Goal: Task Accomplishment & Management: Manage account settings

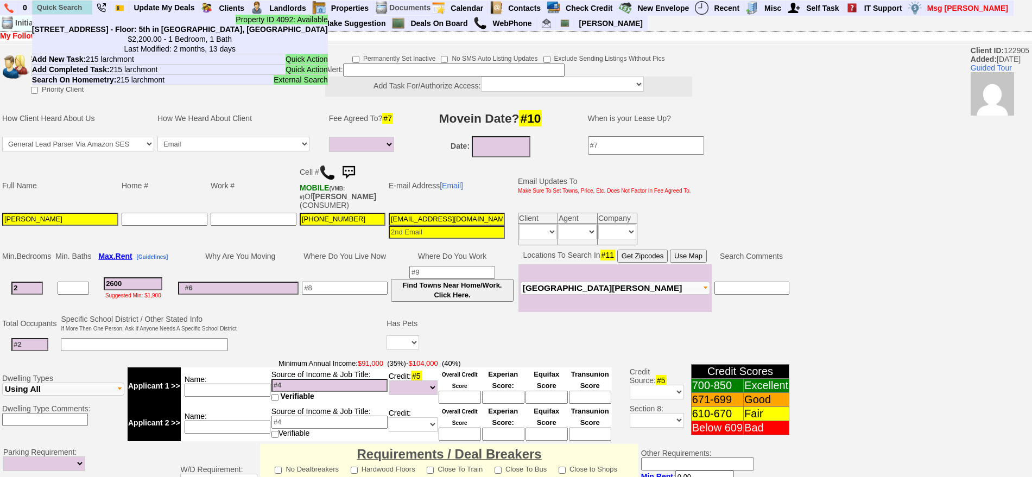
select select
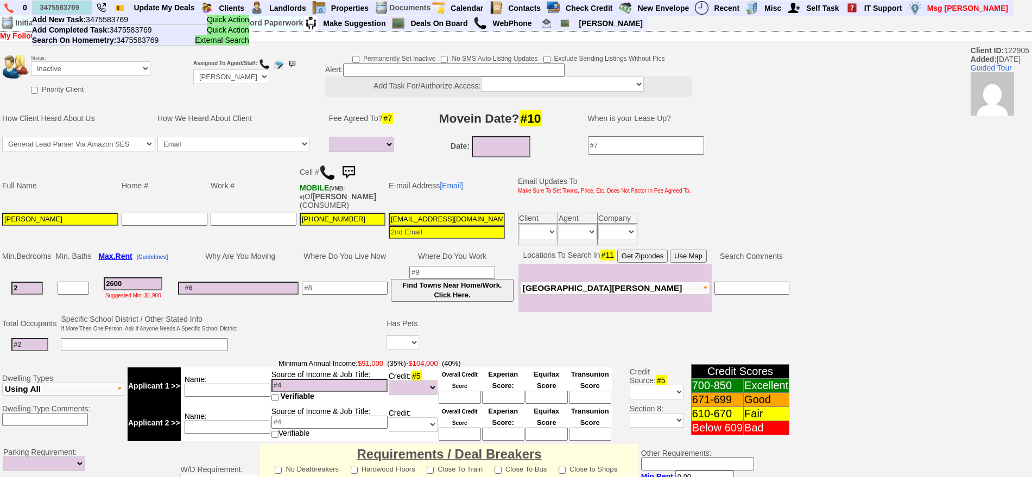
click at [84, 8] on input "3475583769" at bounding box center [63, 8] width 60 height 14
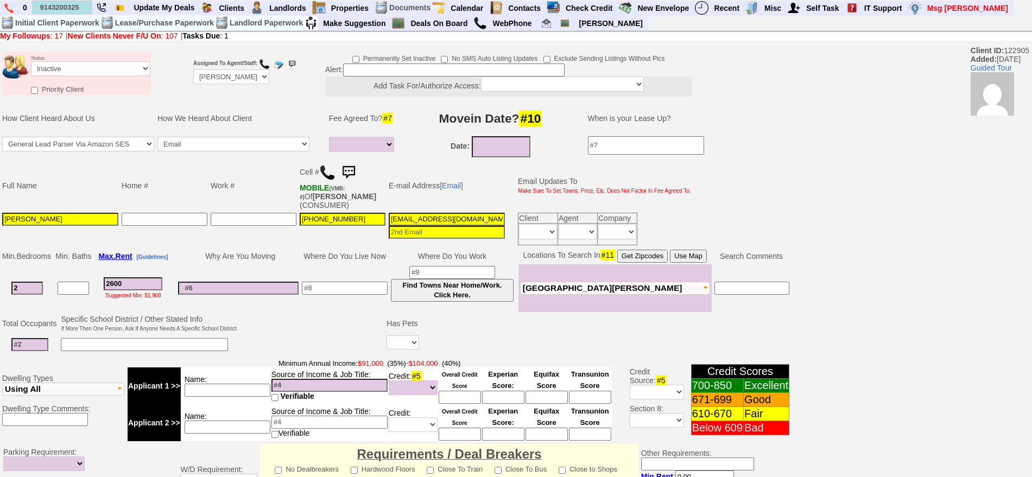
click at [84, 7] on input "9143200325" at bounding box center [63, 8] width 60 height 14
click at [83, 7] on input "9143200325" at bounding box center [63, 8] width 60 height 14
type input "9143200325"
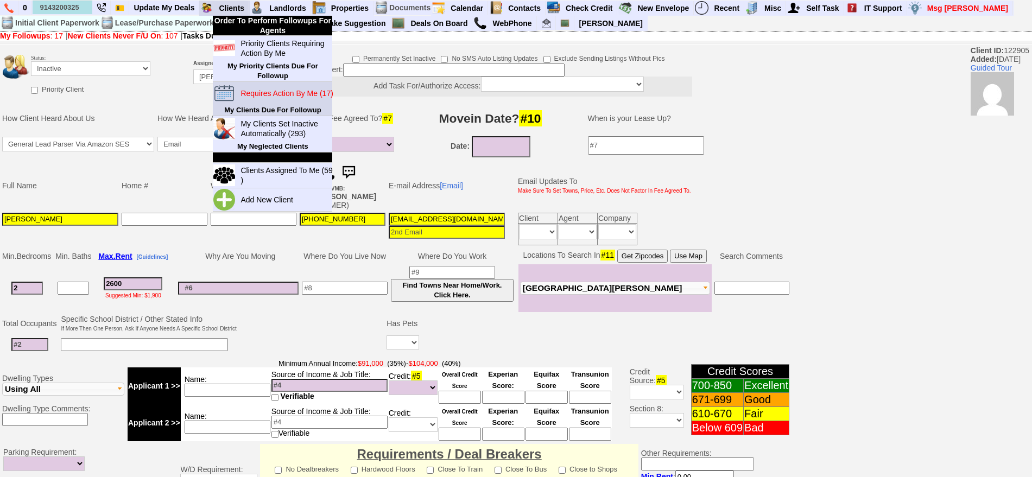
click at [267, 89] on blink "Requires Action By Me (17)" at bounding box center [286, 93] width 92 height 9
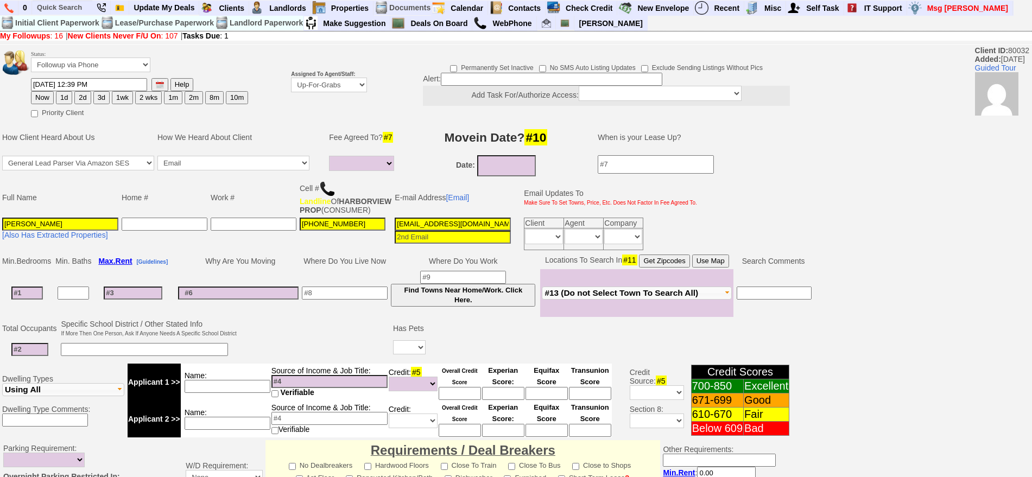
select select
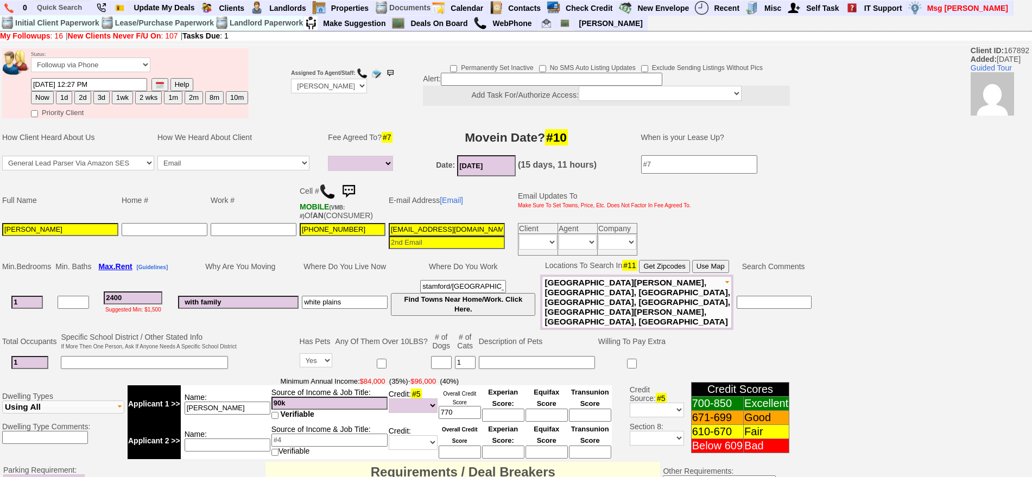
select select
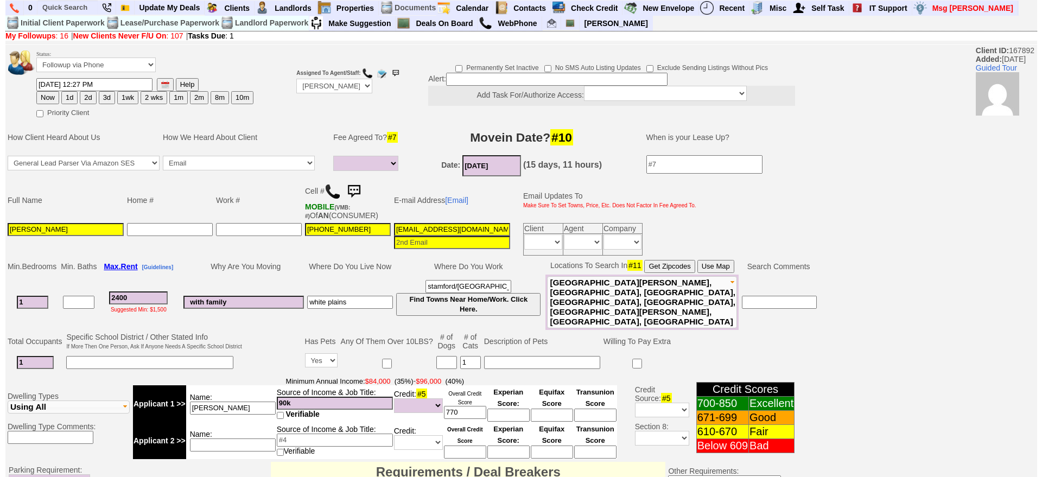
scroll to position [319, 0]
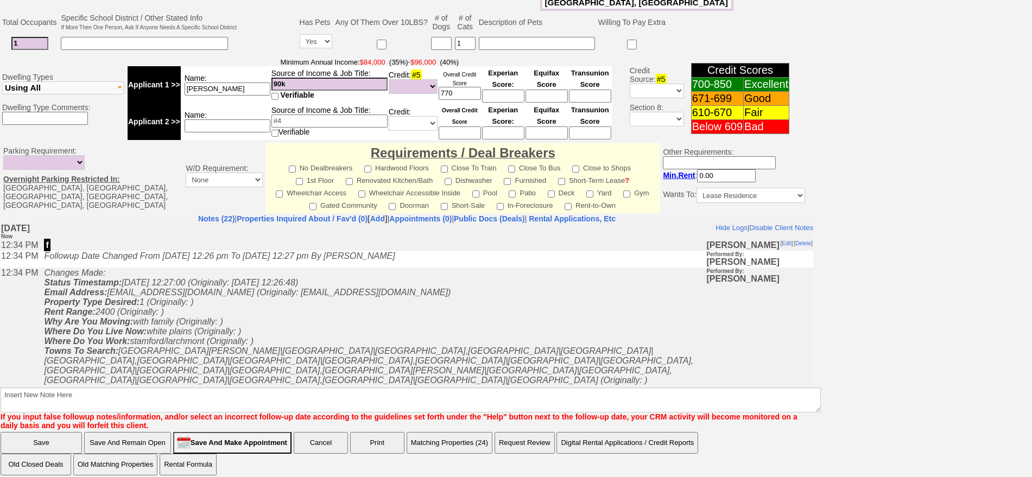
click at [456, 438] on button "Matching Properties (24)" at bounding box center [450, 443] width 86 height 22
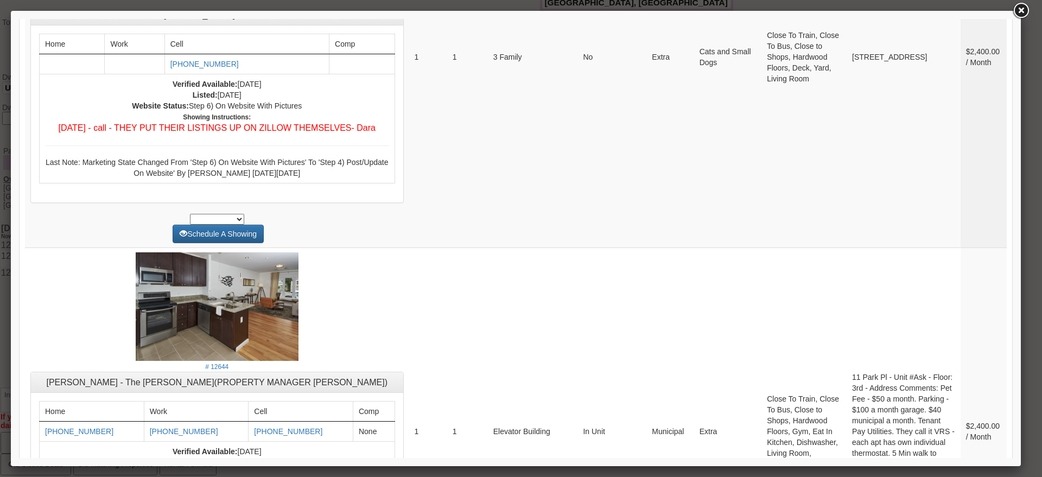
scroll to position [0, 0]
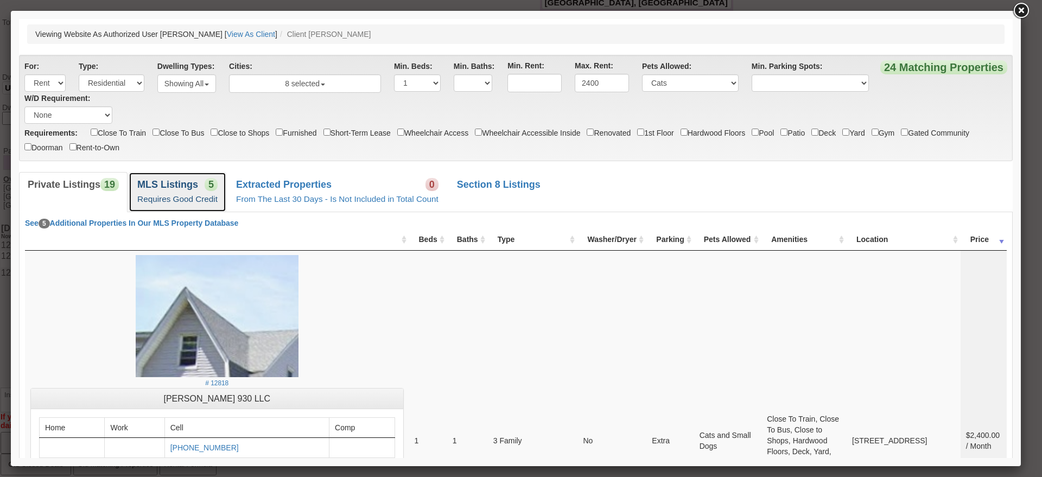
click at [186, 192] on link "MLS Listings 5 Requires Good Credit" at bounding box center [178, 192] width 98 height 40
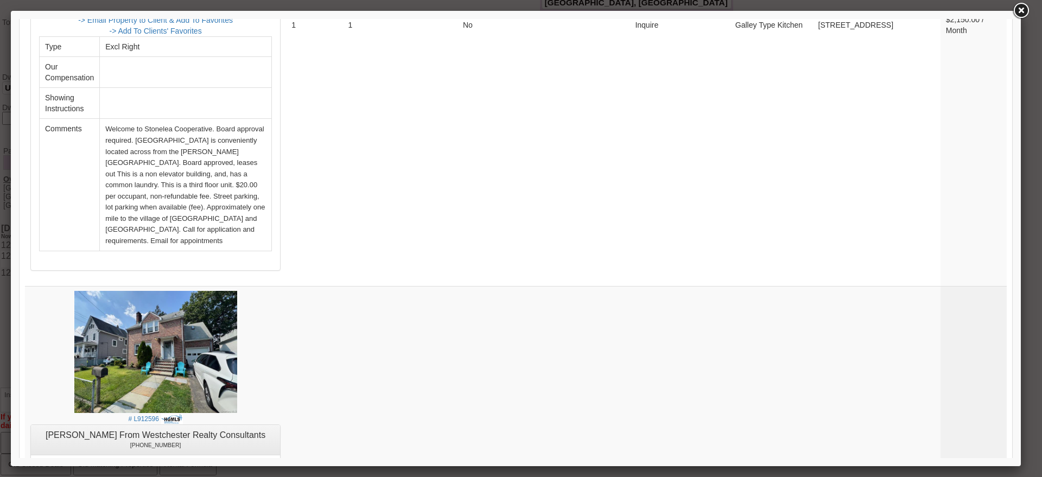
scroll to position [2049, 0]
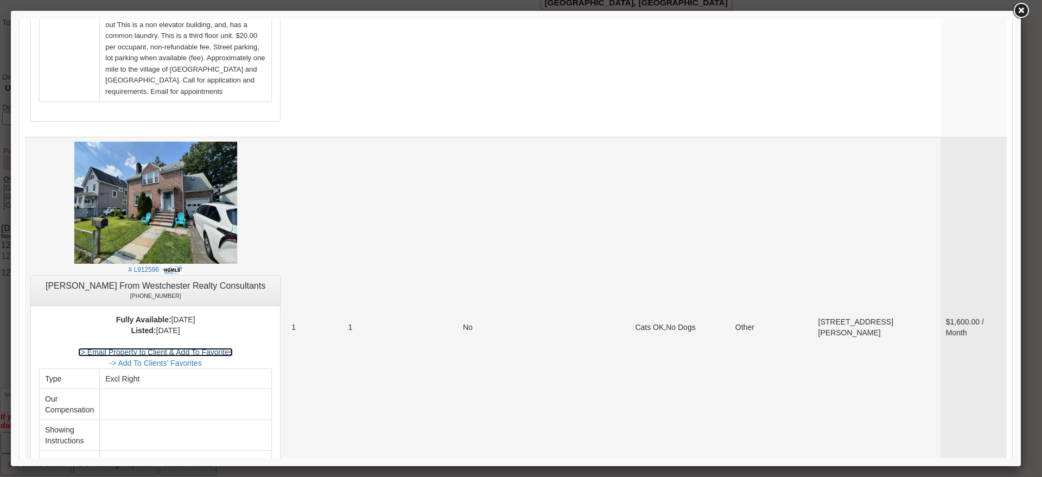
click at [205, 348] on link "-> Email Property to Client & Add To Favorites" at bounding box center [155, 352] width 155 height 9
click at [148, 227] on img at bounding box center [155, 203] width 163 height 122
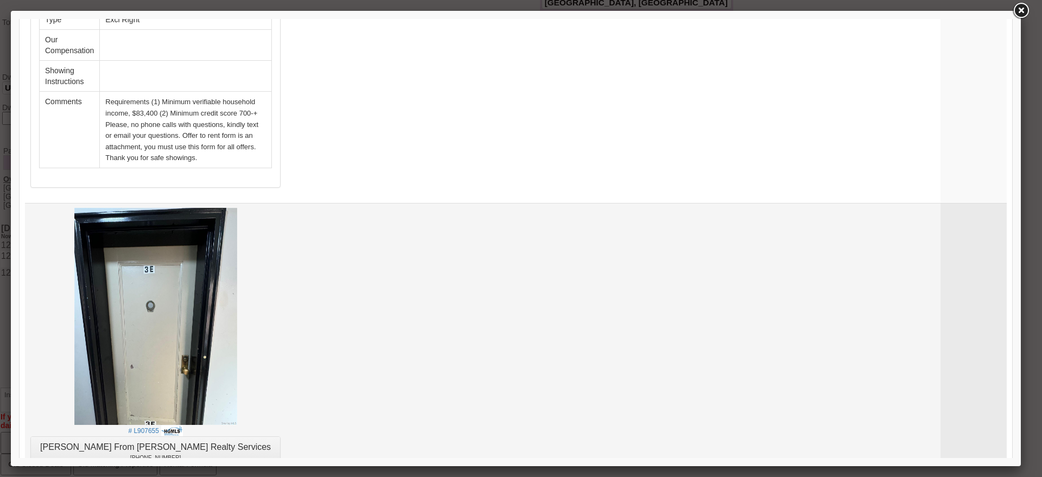
scroll to position [624, 0]
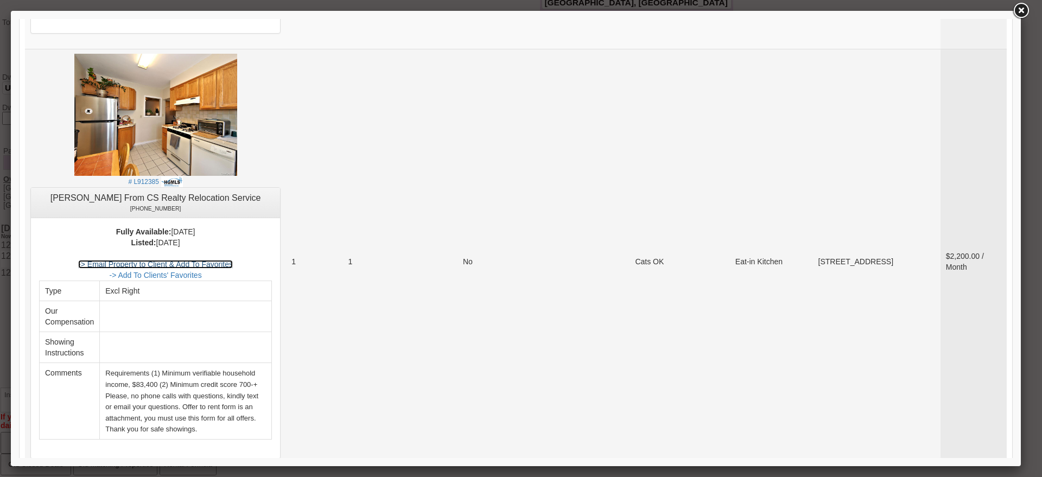
click at [221, 265] on link "-> Email Property to Client & Add To Favorites" at bounding box center [155, 264] width 155 height 9
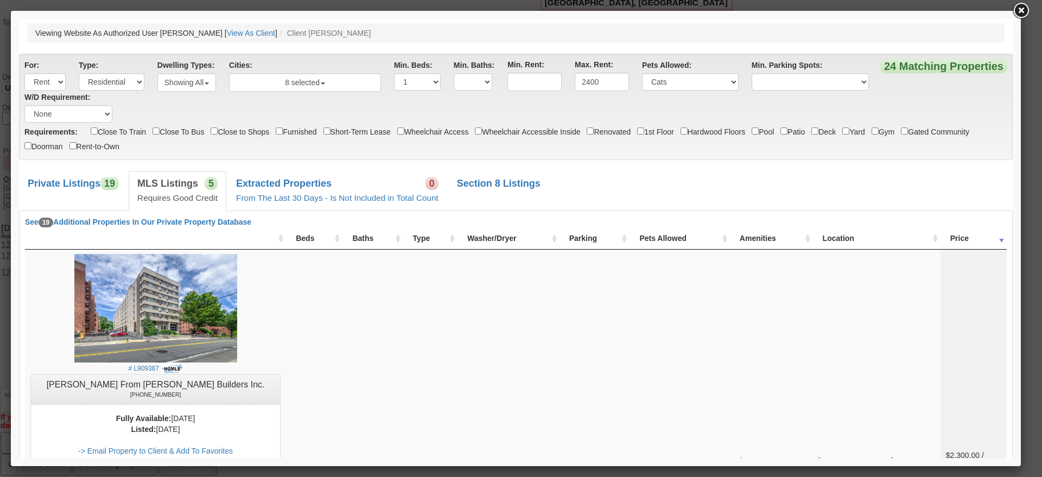
scroll to position [0, 0]
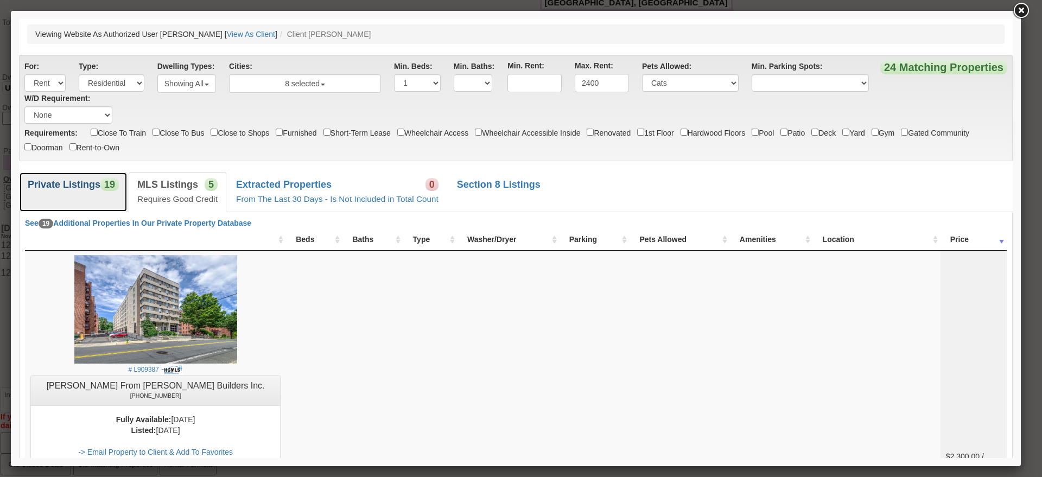
click at [61, 173] on link "Private Listings 19" at bounding box center [73, 192] width 109 height 40
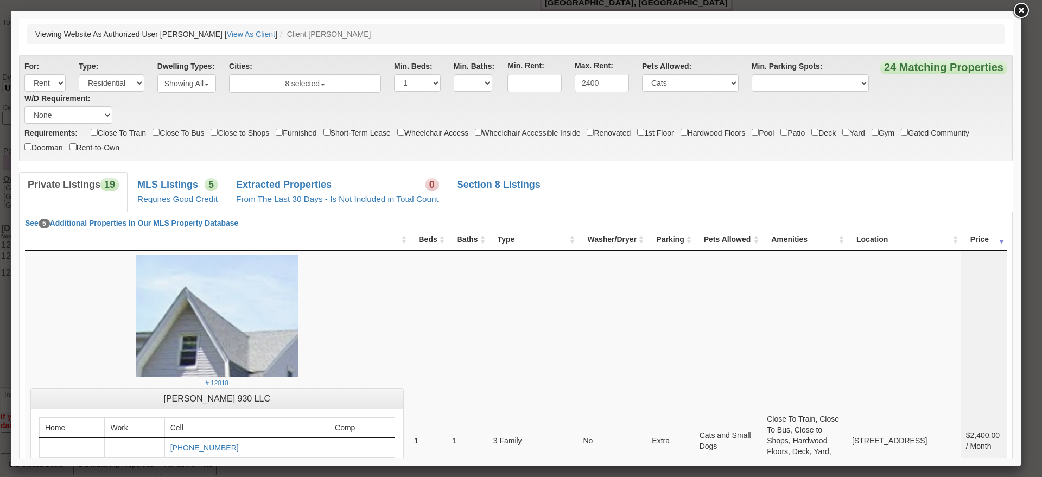
drag, startPoint x: 1002, startPoint y: 119, endPoint x: 1008, endPoint y: 118, distance: 6.1
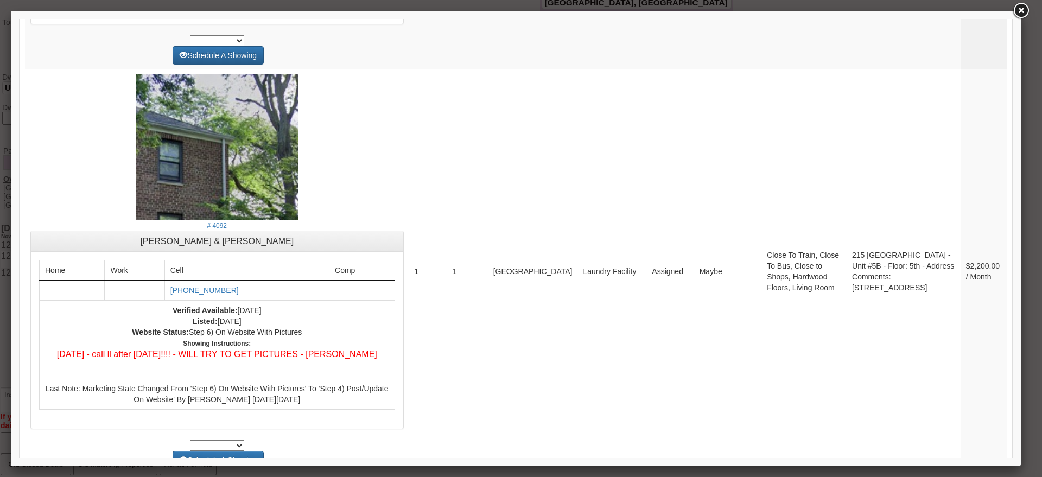
scroll to position [4141, 0]
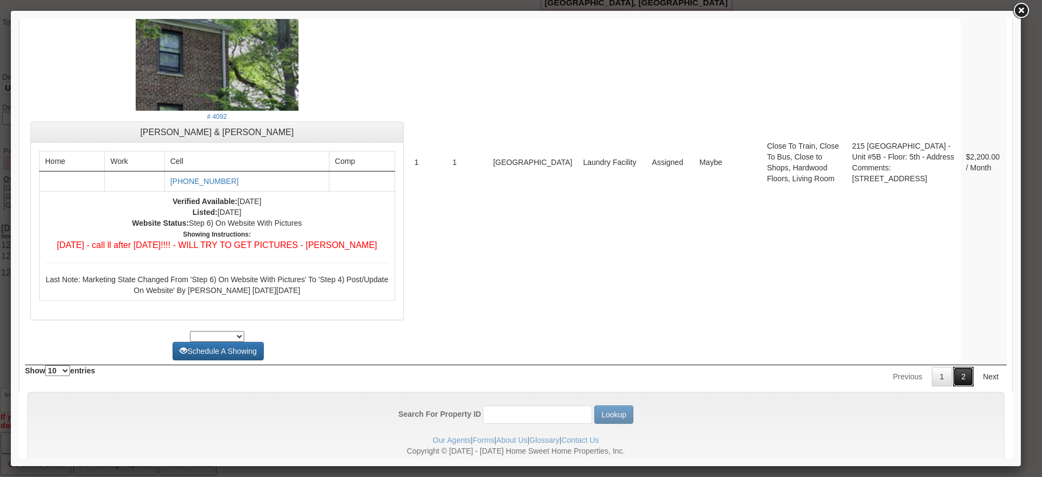
click at [953, 367] on link "2" at bounding box center [963, 377] width 21 height 20
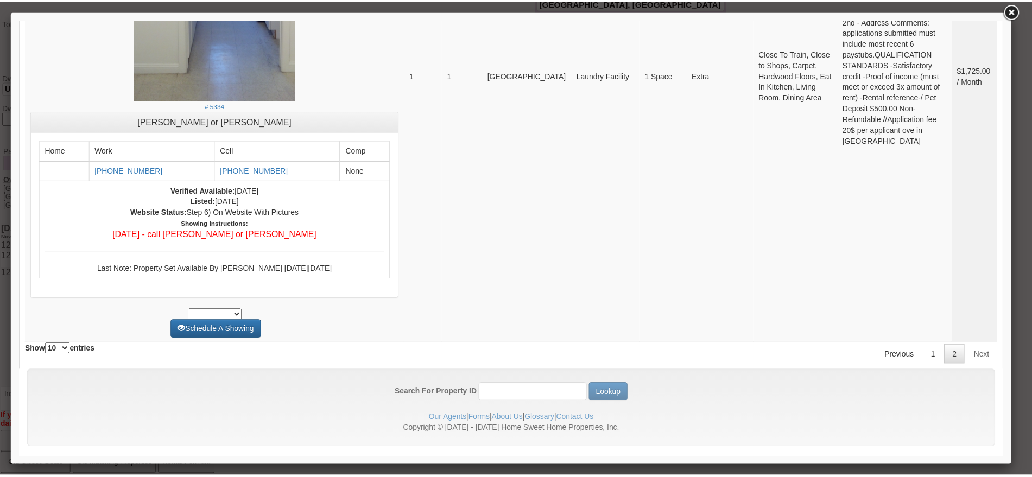
scroll to position [0, 0]
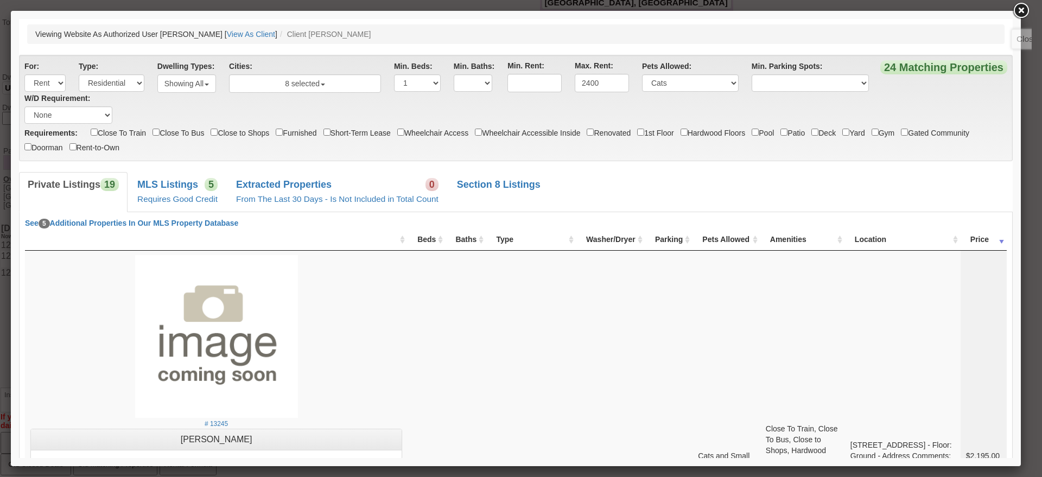
drag, startPoint x: 1021, startPoint y: 7, endPoint x: 469, endPoint y: 107, distance: 561.7
click at [1021, 7] on link at bounding box center [1021, 11] width 20 height 20
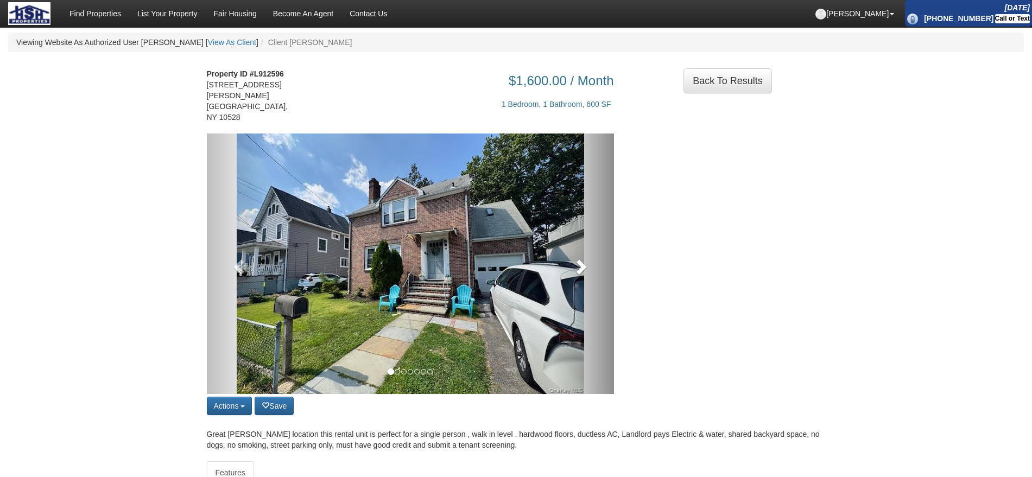
click at [604, 253] on link at bounding box center [583, 264] width 61 height 261
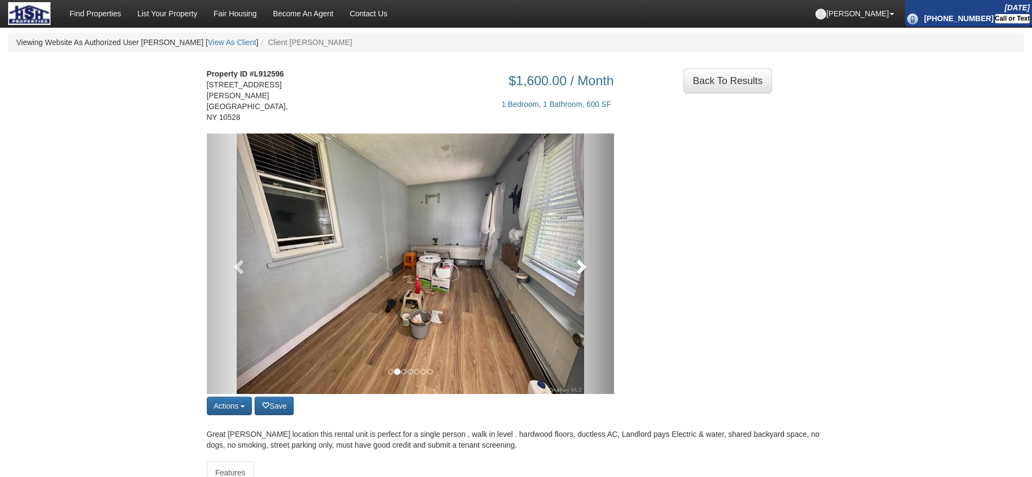
click at [581, 258] on span at bounding box center [580, 266] width 16 height 16
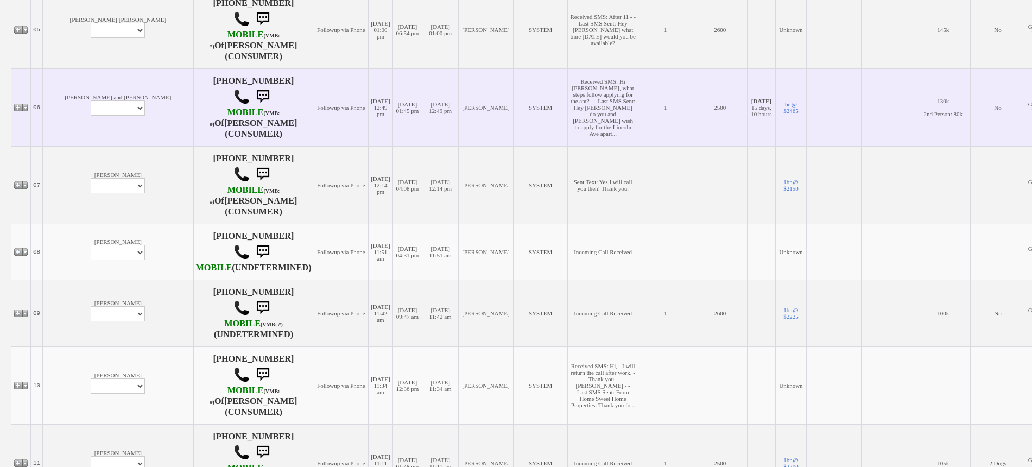
scroll to position [586, 0]
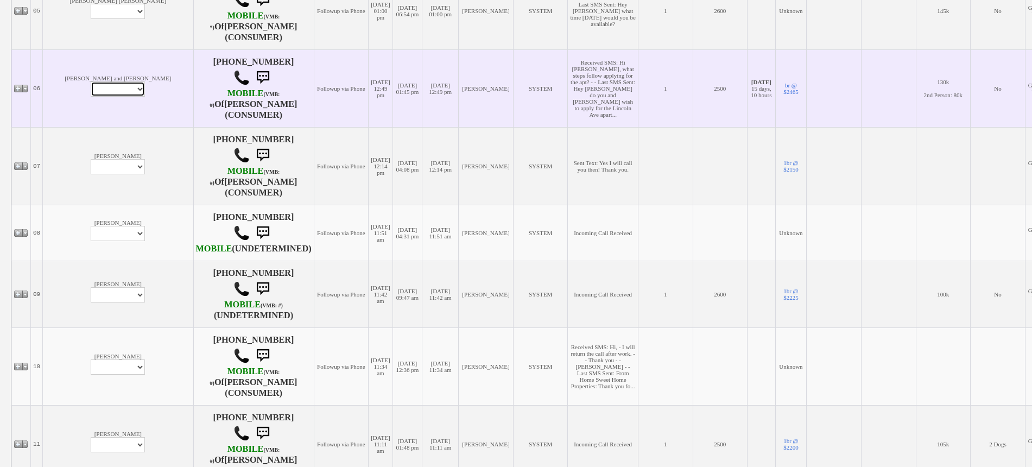
click at [91, 97] on select "Profile Edit Print Email Externally (Will Not Be Tracked In CRM) Closed Deals" at bounding box center [118, 88] width 54 height 15
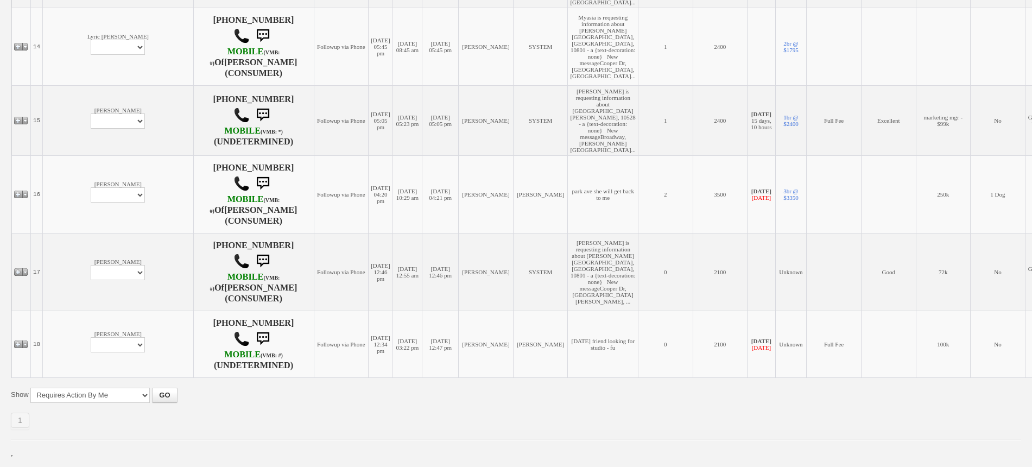
scroll to position [0, 0]
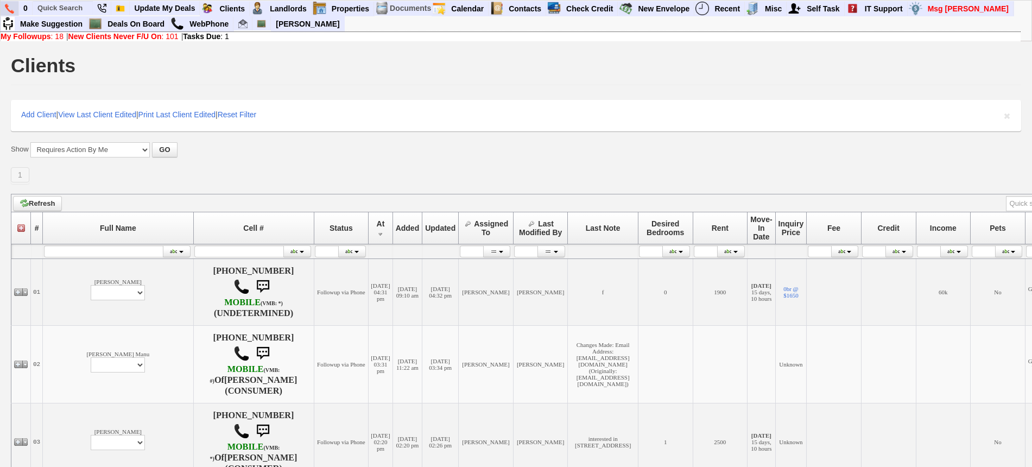
click at [7, 6] on img at bounding box center [9, 9] width 9 height 10
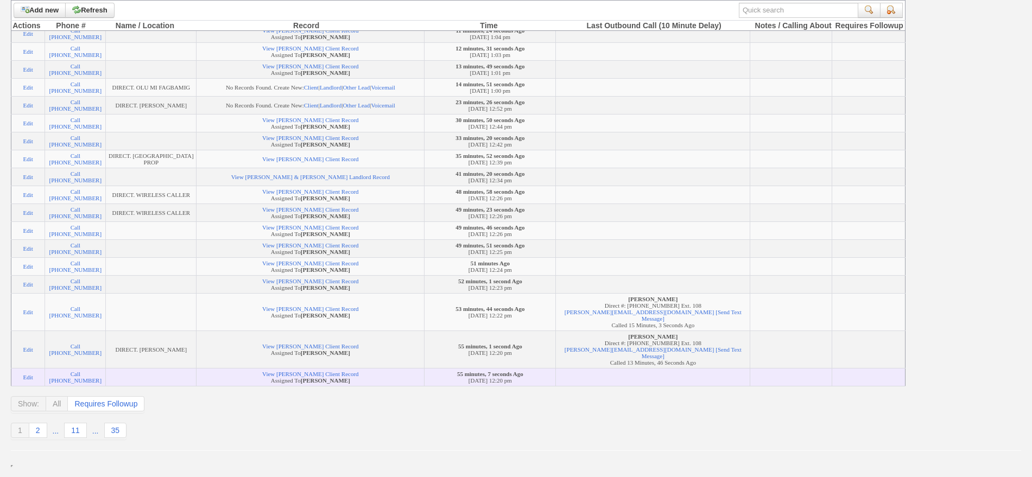
scroll to position [330, 0]
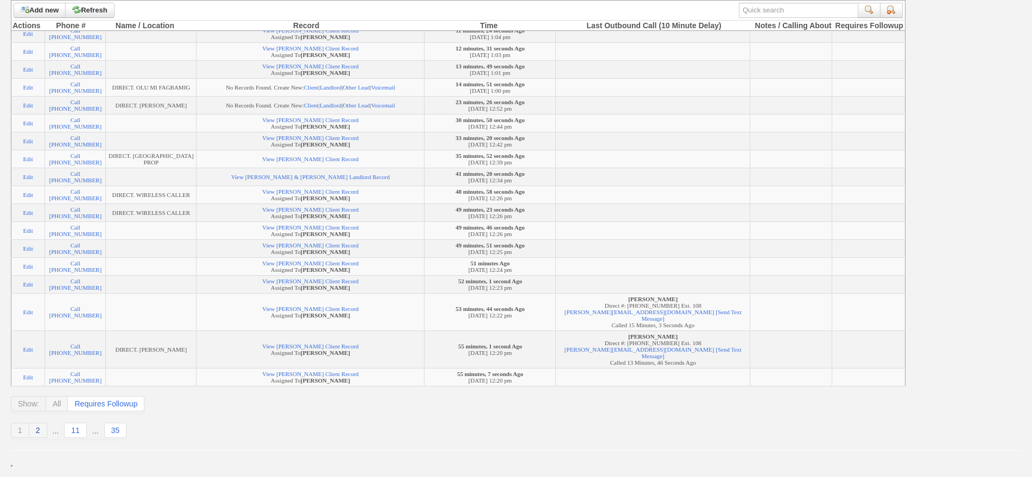
click at [36, 434] on link "2" at bounding box center [38, 430] width 18 height 15
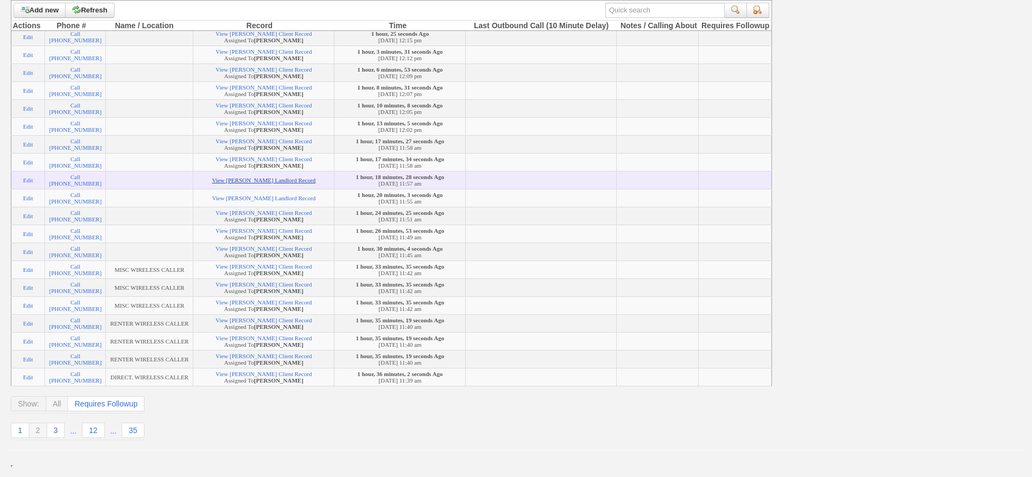
scroll to position [339, 0]
click at [262, 177] on link "View MARSHALL DONAT's Landlord Record" at bounding box center [264, 180] width 104 height 7
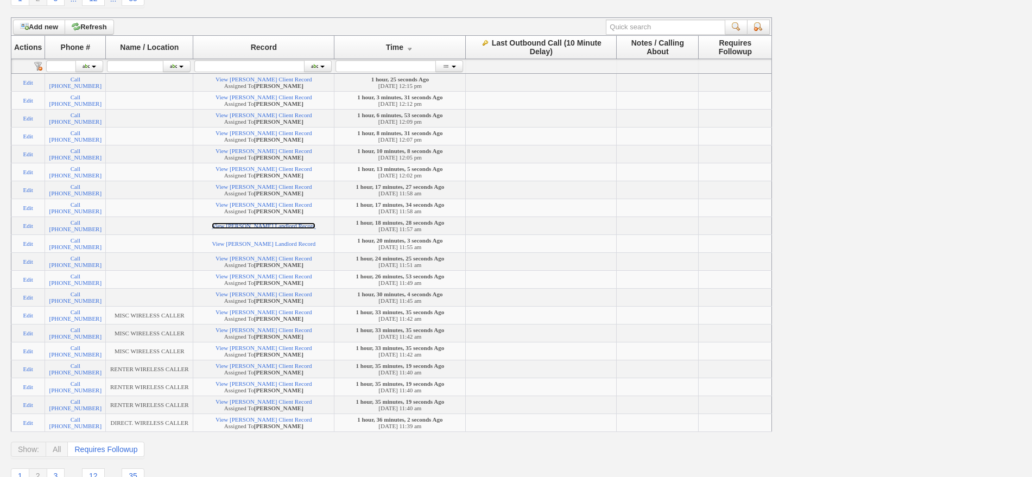
scroll to position [0, 0]
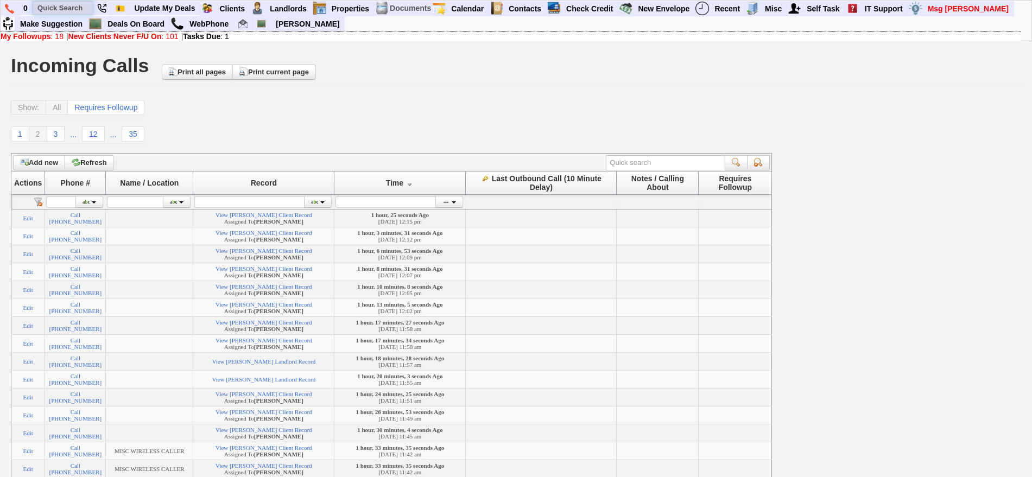
click at [65, 9] on input "text" at bounding box center [63, 8] width 60 height 14
paste input "215-966-9131"
type input "215-966-9131"
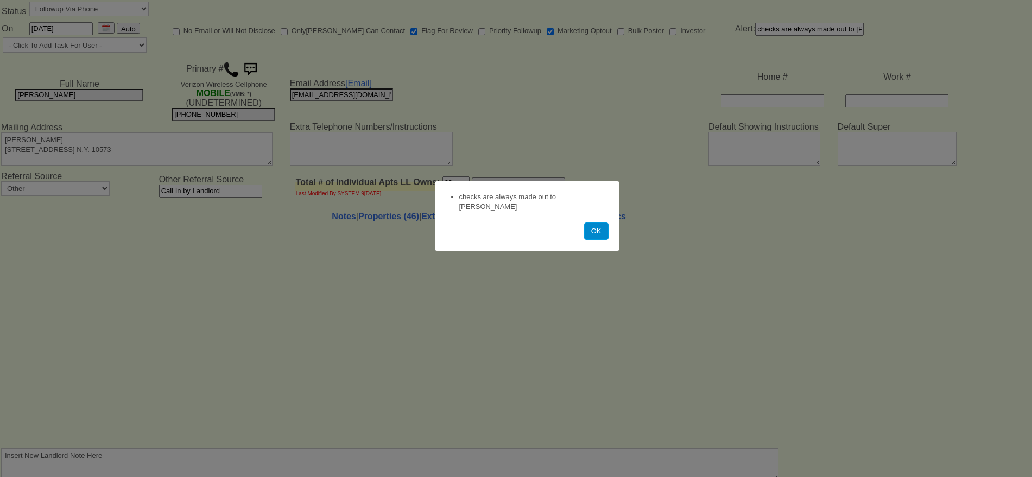
click at [596, 223] on button "OK" at bounding box center [596, 231] width 24 height 17
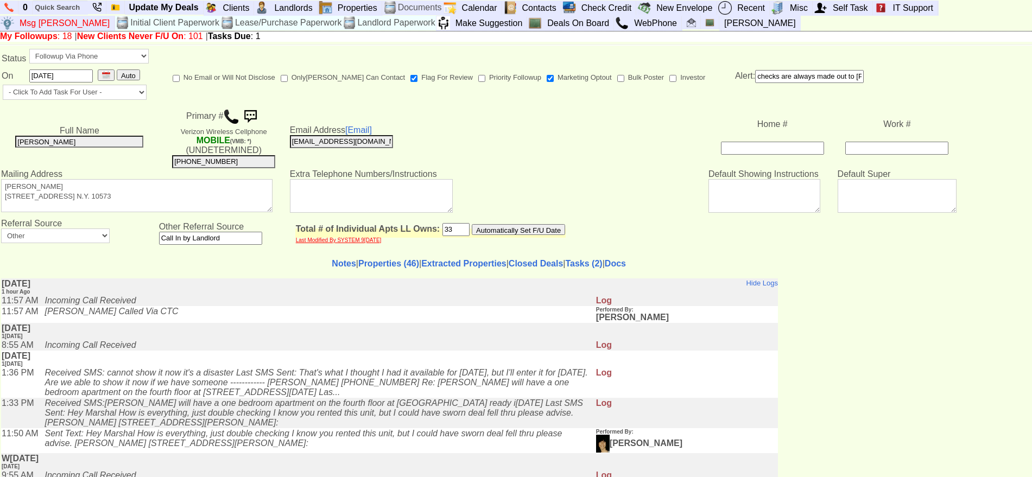
click at [231, 115] on img at bounding box center [231, 117] width 16 height 16
click at [371, 261] on link "Properties (46)" at bounding box center [388, 263] width 61 height 9
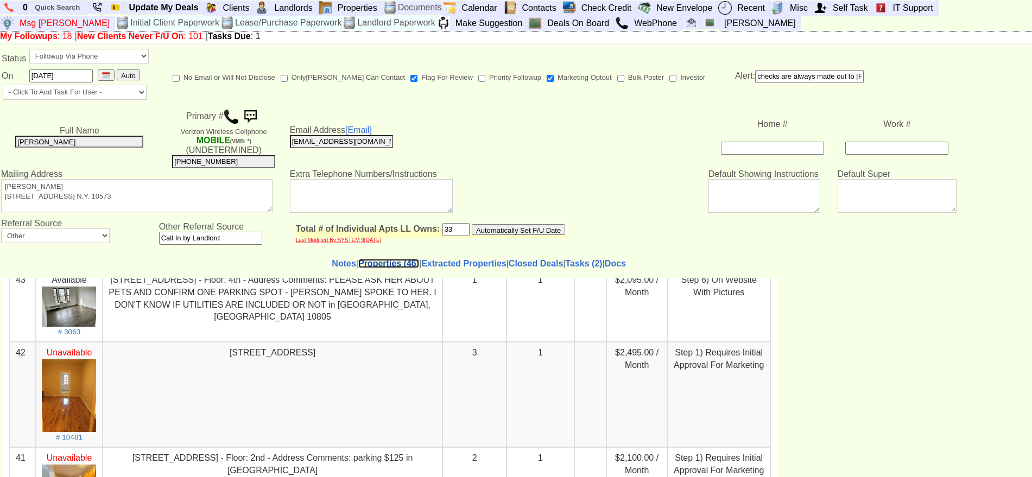
scroll to position [339, 0]
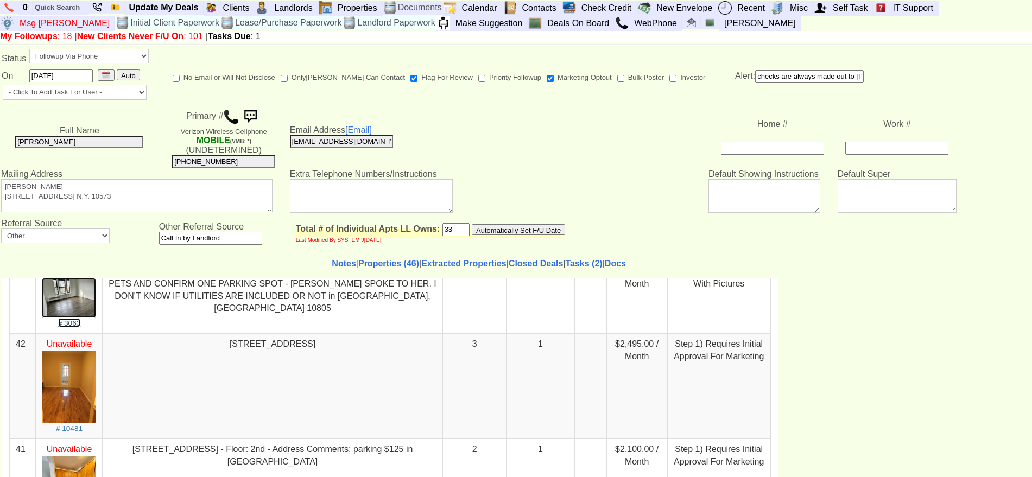
click at [86, 303] on img at bounding box center [69, 297] width 54 height 40
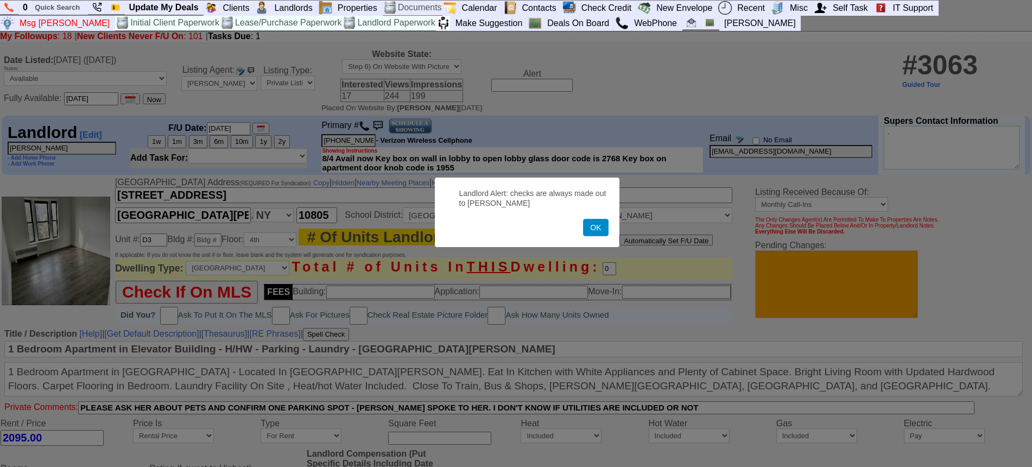
click at [596, 236] on button "OK" at bounding box center [595, 227] width 25 height 17
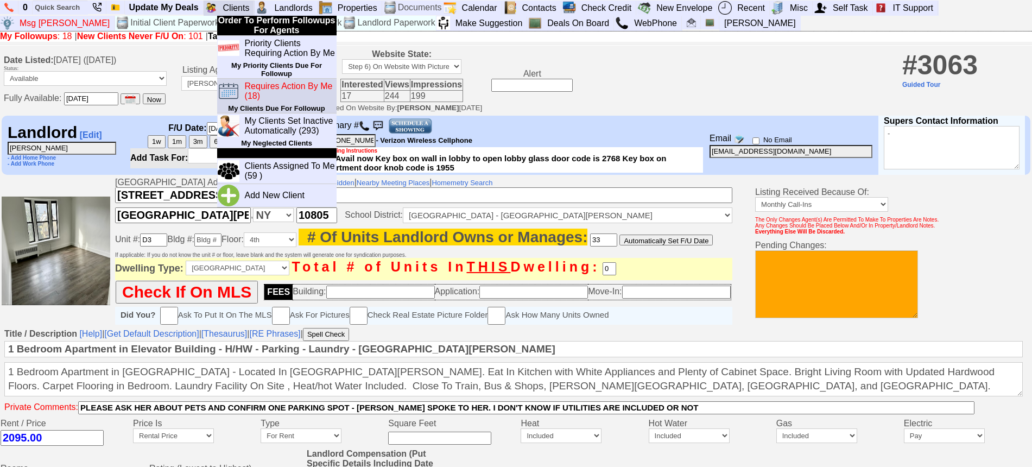
click at [264, 81] on blink "Requires Action By Me (18)" at bounding box center [289, 90] width 88 height 19
